Goal: Navigation & Orientation: Find specific page/section

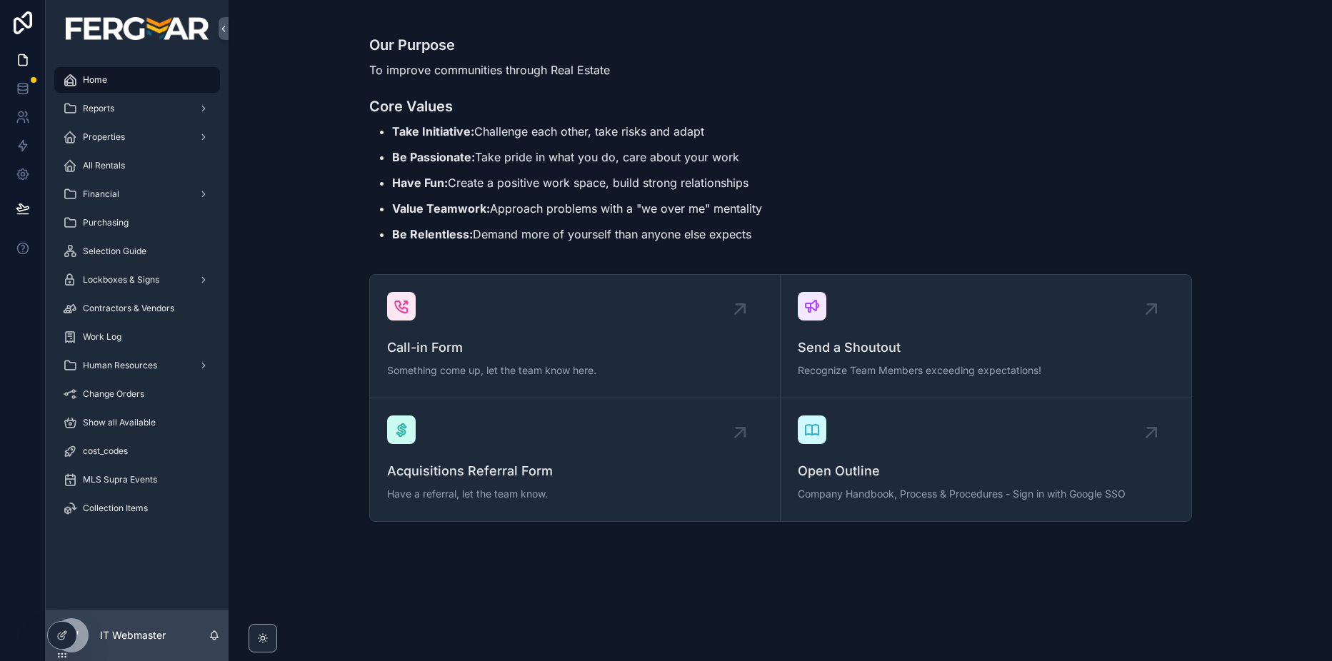
click at [133, 271] on div "Lockboxes & Signs" at bounding box center [137, 279] width 149 height 23
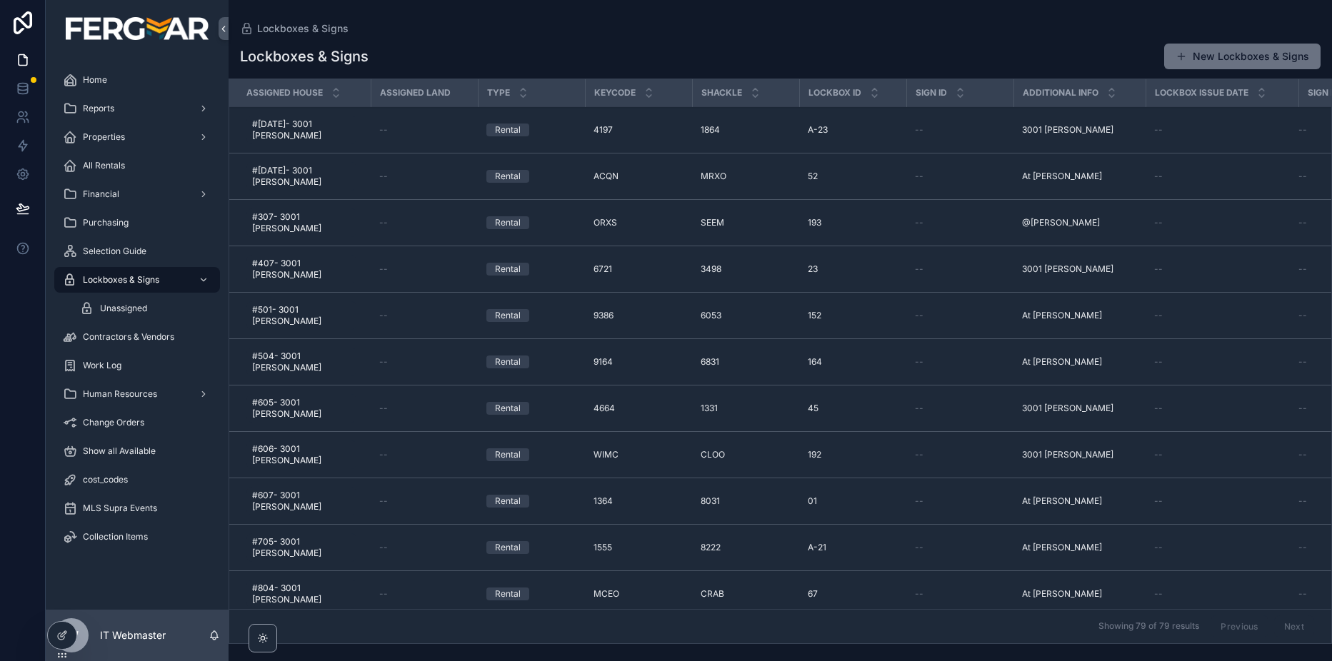
click at [121, 308] on span "Unassigned" at bounding box center [123, 308] width 47 height 11
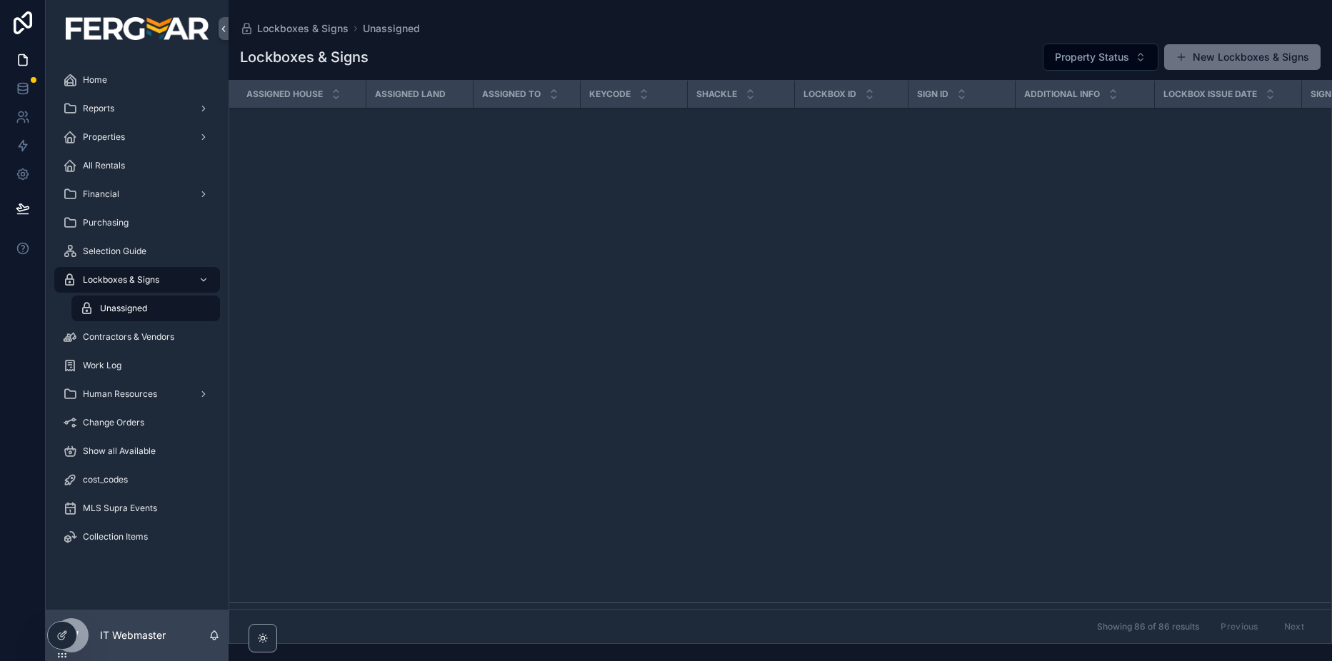
scroll to position [1566, 0]
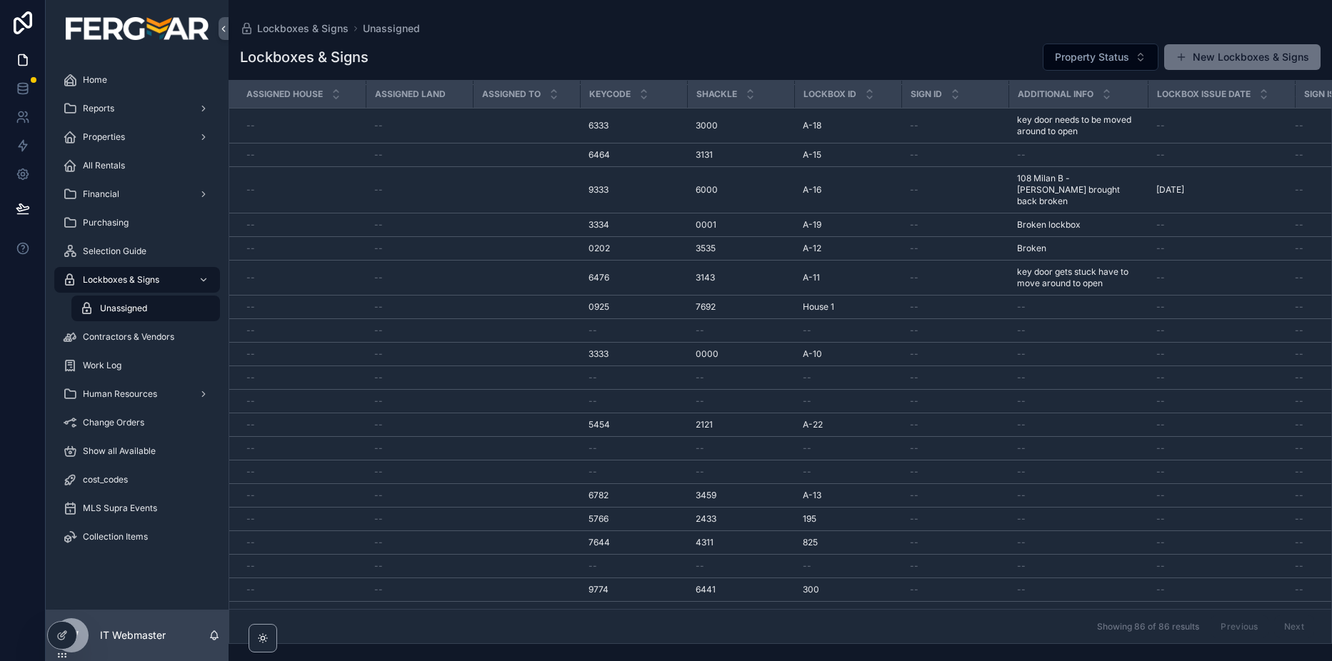
click at [121, 431] on div "Change Orders" at bounding box center [137, 422] width 149 height 23
